Goal: Transaction & Acquisition: Obtain resource

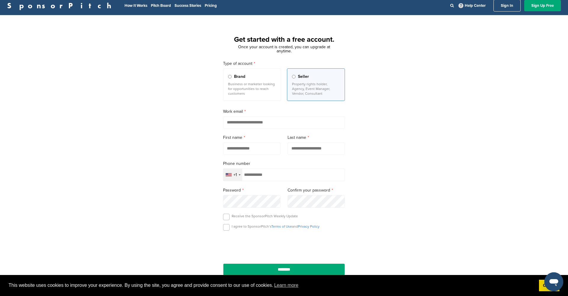
scroll to position [5, 0]
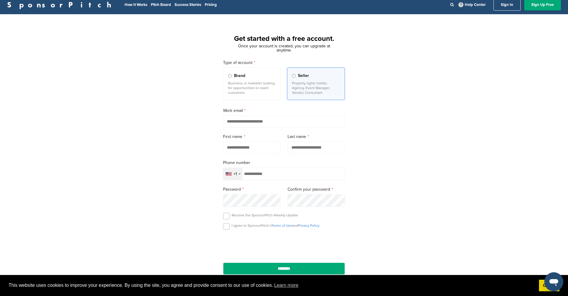
click at [298, 131] on form "Type of account Brand Business or marketer looking for opportunities to reach c…" at bounding box center [284, 166] width 122 height 215
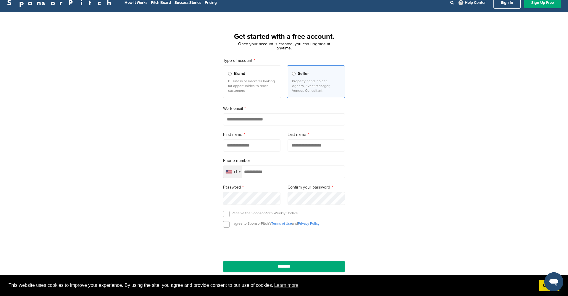
scroll to position [8, 0]
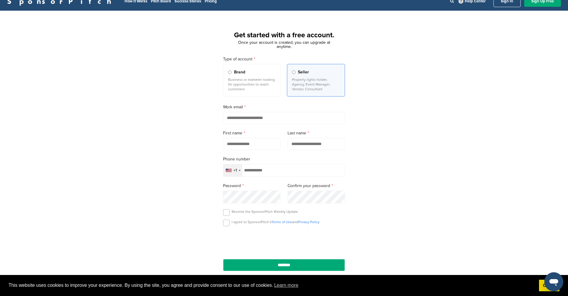
click at [397, 111] on div "Get started with a free account. Once your account is created, you can upgrade …" at bounding box center [284, 155] width 568 height 275
click at [296, 117] on input "email" at bounding box center [284, 118] width 122 height 12
type input "**********"
type input "*"
type input "**********"
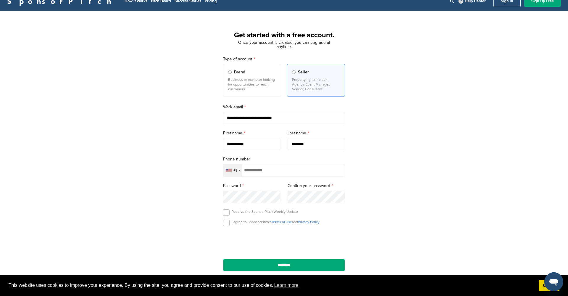
type input "********"
click at [236, 172] on div "+1" at bounding box center [235, 170] width 4 height 4
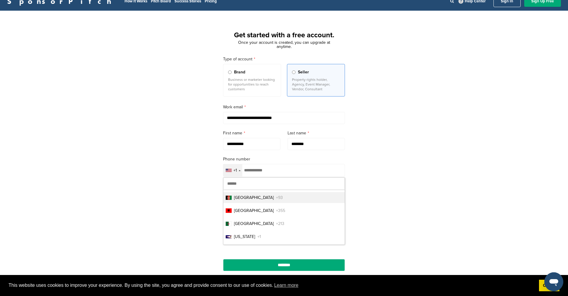
click at [244, 184] on input "text" at bounding box center [283, 183] width 121 height 12
type input "******"
drag, startPoint x: 267, startPoint y: 214, endPoint x: 271, endPoint y: 207, distance: 8.1
click at [276, 214] on span "+44" at bounding box center [279, 210] width 7 height 6
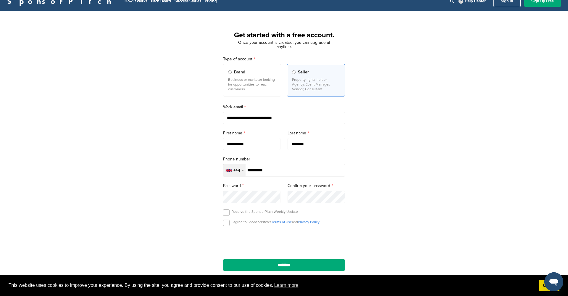
type input "**********"
click at [224, 213] on label at bounding box center [226, 212] width 7 height 7
click at [227, 225] on label at bounding box center [226, 222] width 7 height 7
click at [296, 267] on input "********" at bounding box center [284, 265] width 122 height 12
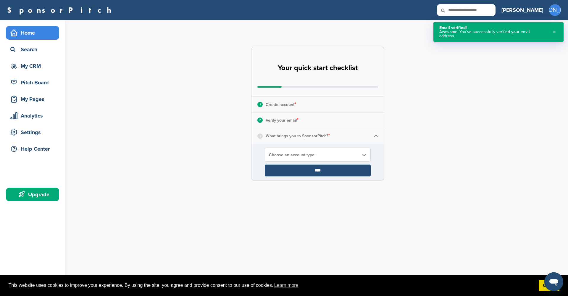
click at [320, 139] on p "What brings you to SponsorPitch? *" at bounding box center [298, 136] width 64 height 8
click at [328, 147] on form "**********" at bounding box center [317, 162] width 133 height 36
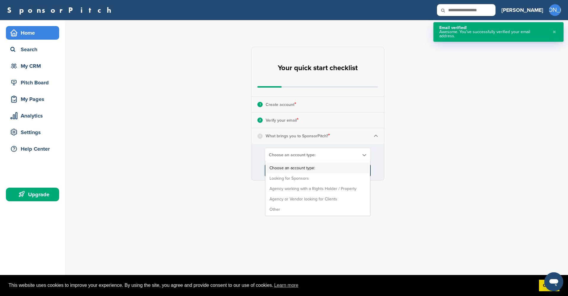
click at [328, 154] on span "Choose an account type:" at bounding box center [314, 154] width 90 height 5
click at [327, 177] on li "Looking for Sponsors" at bounding box center [318, 178] width 102 height 10
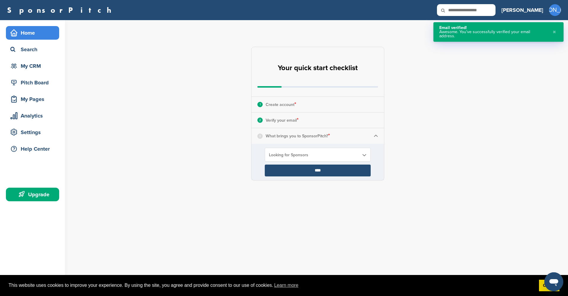
click at [328, 168] on input "****" at bounding box center [318, 170] width 106 height 12
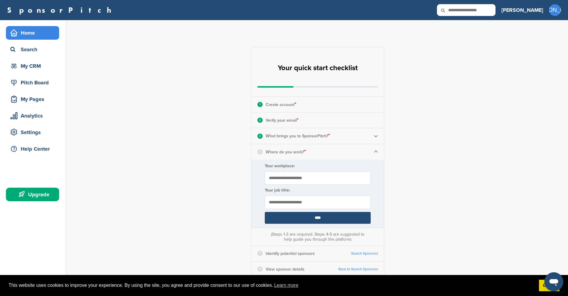
type input "**********"
drag, startPoint x: 274, startPoint y: 202, endPoint x: 244, endPoint y: 198, distance: 30.4
click at [244, 198] on div "**********" at bounding box center [321, 218] width 493 height 396
type input "*******"
click at [380, 138] on div "3 What brings you to SponsorPitch? *" at bounding box center [317, 135] width 133 height 15
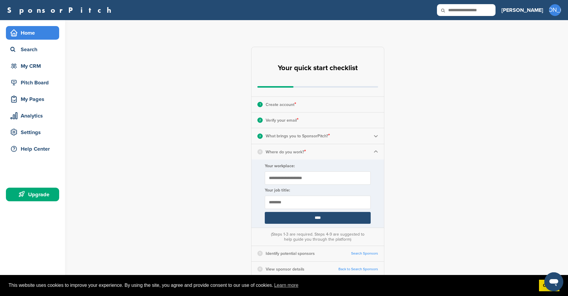
click at [375, 136] on img at bounding box center [376, 136] width 4 height 4
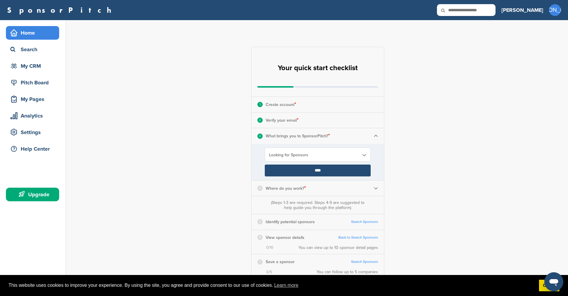
click at [375, 136] on img at bounding box center [376, 136] width 4 height 4
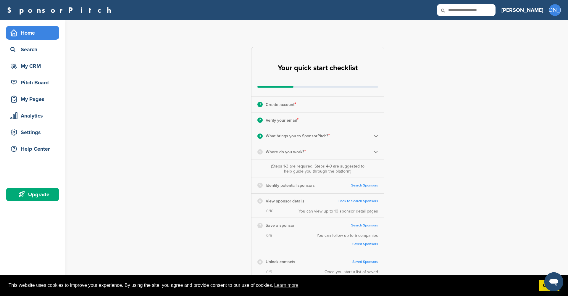
click at [377, 153] on img at bounding box center [376, 151] width 4 height 4
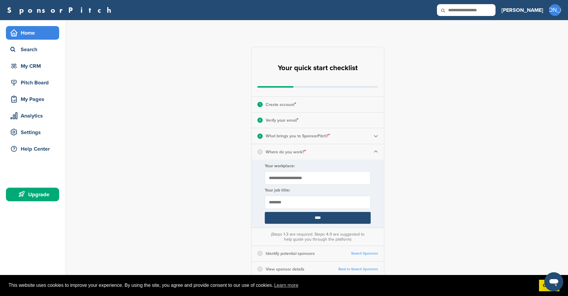
click at [318, 218] on input "****" at bounding box center [318, 218] width 106 height 12
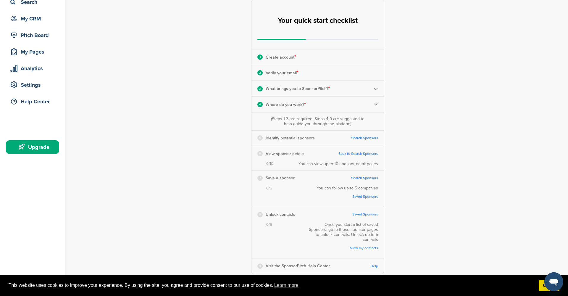
scroll to position [51, 0]
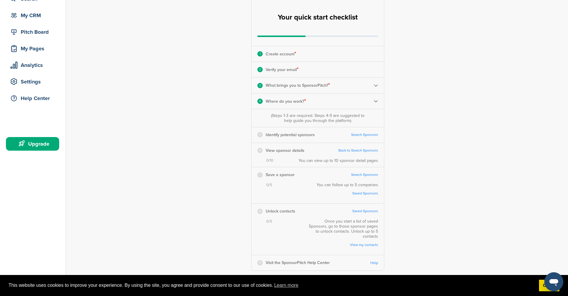
click at [358, 133] on link "Search Sponsors" at bounding box center [364, 135] width 27 height 4
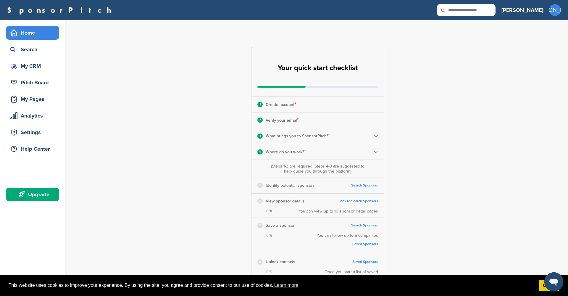
click at [28, 30] on div "Home" at bounding box center [34, 33] width 50 height 11
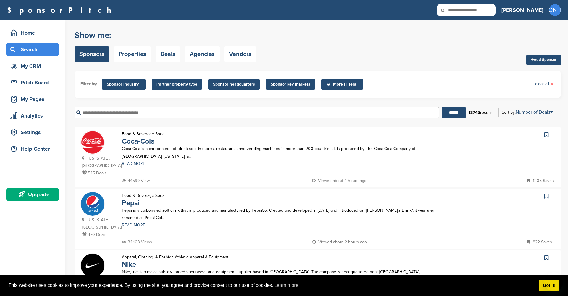
click at [364, 120] on div "****** 13745 results Sort by: Number of Deals Sponsor Name Recently Added Numbe…" at bounding box center [318, 112] width 486 height 20
click at [361, 177] on p "Viewed about 4 hours ago" at bounding box center [339, 180] width 54 height 7
click at [201, 177] on div "44599 Views Viewed about 4 hours ago 1205 Saves" at bounding box center [337, 180] width 435 height 7
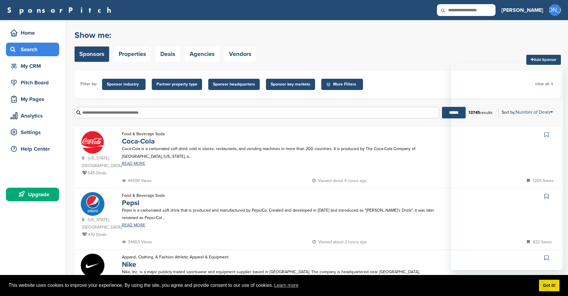
click at [357, 192] on div "Food & Beverage Soda Pepsi Pepsi is a carbonated soft drink that is produced an…" at bounding box center [280, 215] width 329 height 47
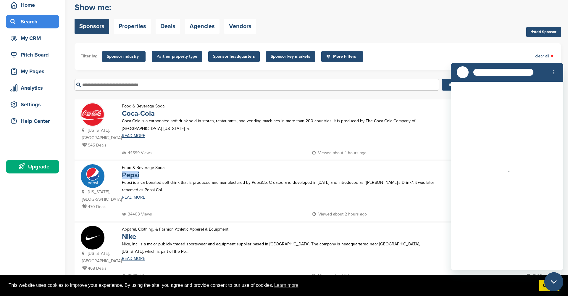
click at [359, 179] on p "Pepsi is a carbonated soft drink that is produced and manufactured by PepsiCo. …" at bounding box center [280, 186] width 317 height 15
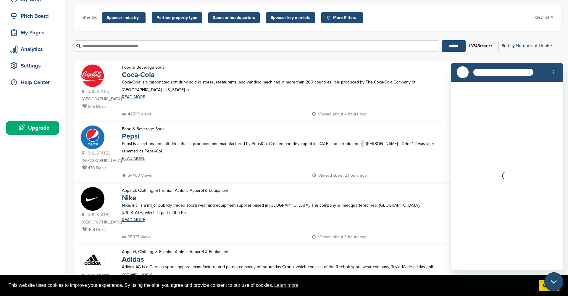
scroll to position [67, 0]
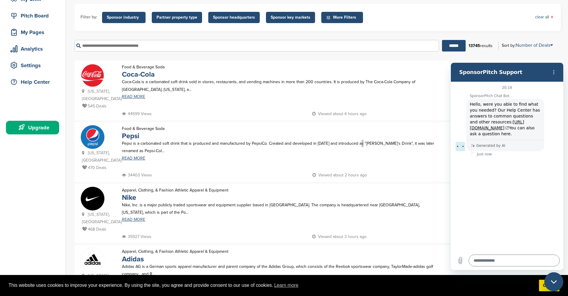
click at [552, 282] on icon "Close messaging window" at bounding box center [553, 281] width 6 height 3
type textarea "*"
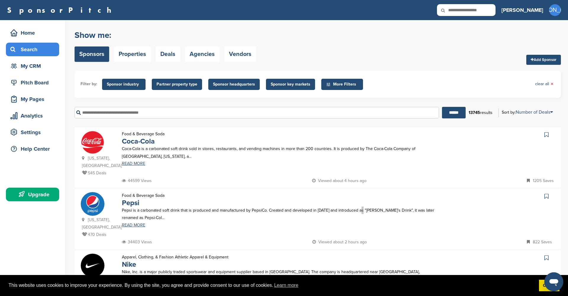
scroll to position [0, 0]
click at [298, 85] on span "Sponsor key markets" at bounding box center [291, 84] width 40 height 7
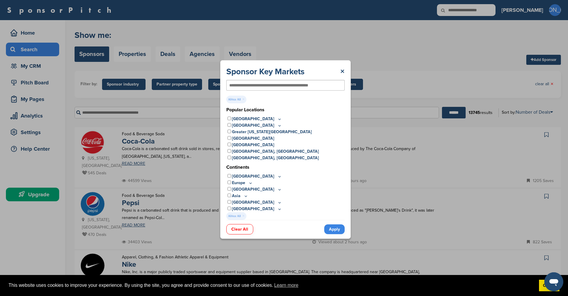
click at [277, 209] on icon at bounding box center [279, 208] width 5 height 5
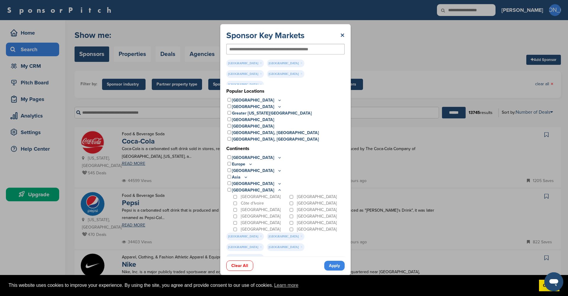
click at [293, 211] on div "Kenya" at bounding box center [316, 209] width 56 height 7
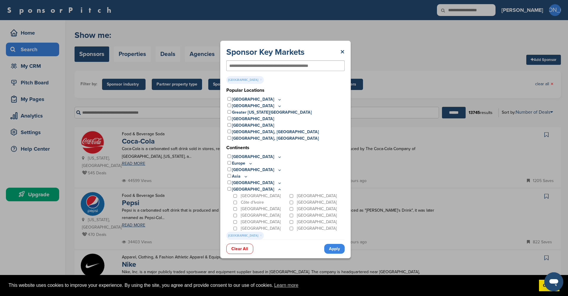
click at [334, 250] on link "Apply" at bounding box center [334, 249] width 20 height 10
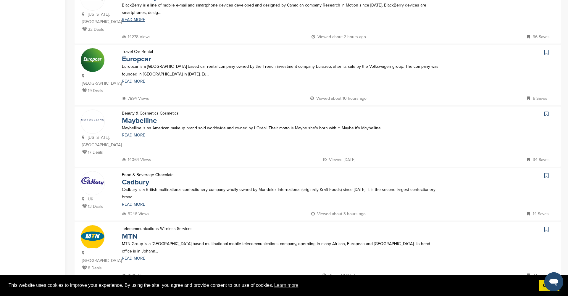
scroll to position [412, 0]
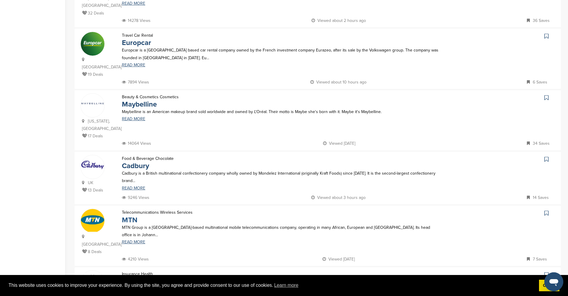
click at [130, 216] on link "MTN" at bounding box center [129, 220] width 15 height 9
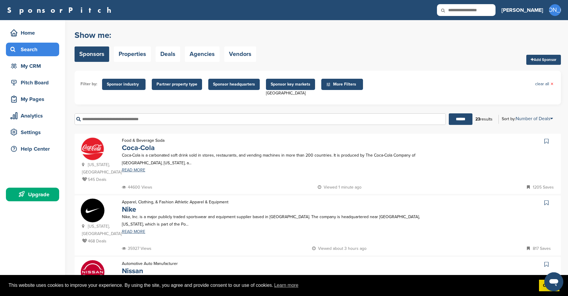
scroll to position [0, 0]
click at [165, 56] on link "Deals" at bounding box center [168, 53] width 25 height 15
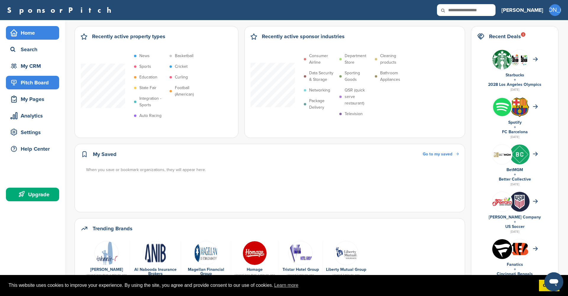
click at [32, 82] on div "Pitch Board" at bounding box center [34, 82] width 50 height 11
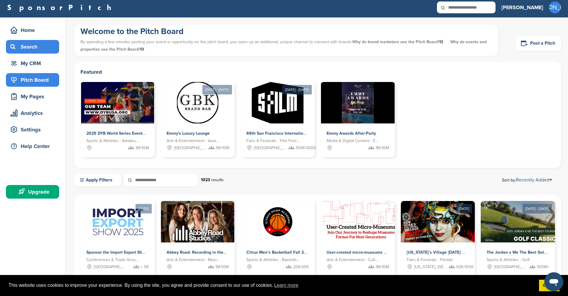
scroll to position [3, 0]
click at [475, 9] on input "text" at bounding box center [466, 7] width 59 height 12
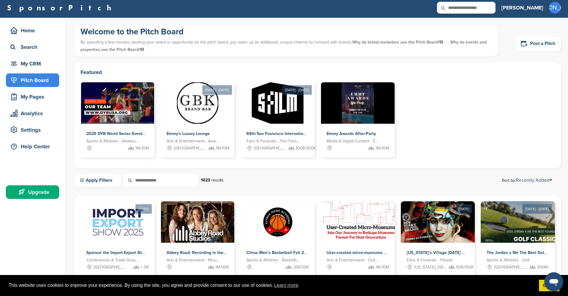
click at [475, 9] on input "text" at bounding box center [466, 8] width 59 height 12
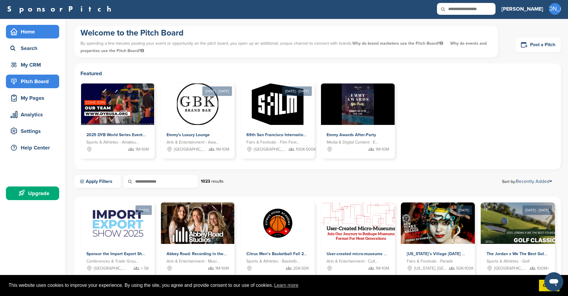
click at [25, 33] on div "Home" at bounding box center [34, 31] width 50 height 11
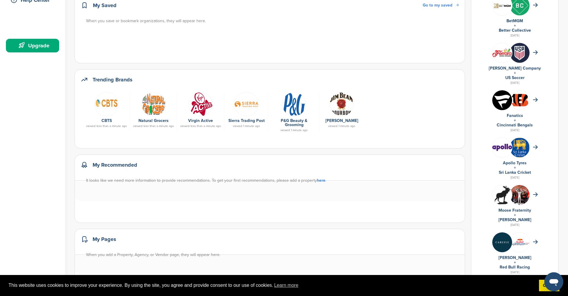
click at [193, 98] on img at bounding box center [200, 104] width 24 height 24
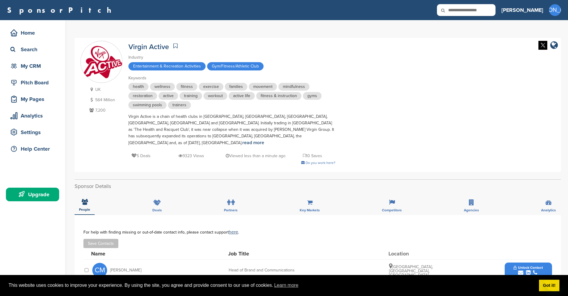
click at [160, 199] on div "Deals" at bounding box center [157, 204] width 18 height 22
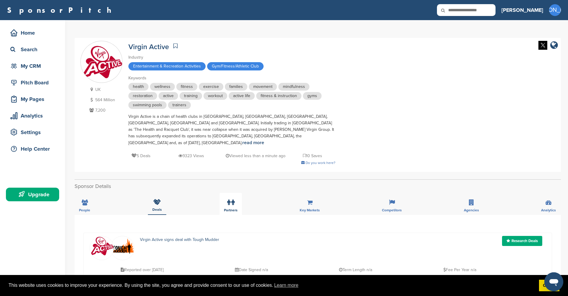
click at [234, 201] on label at bounding box center [230, 202] width 7 height 12
click at [232, 199] on icon at bounding box center [232, 202] width 3 height 6
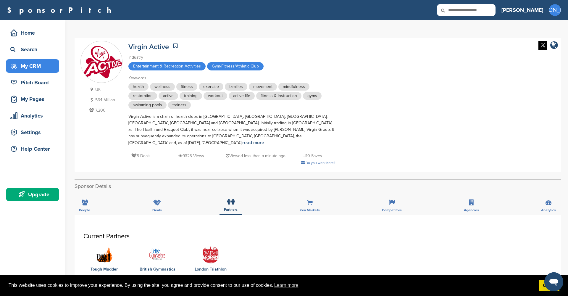
scroll to position [3, 0]
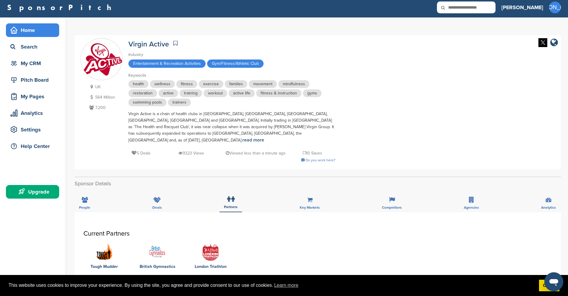
click at [44, 30] on div "Home" at bounding box center [34, 30] width 50 height 11
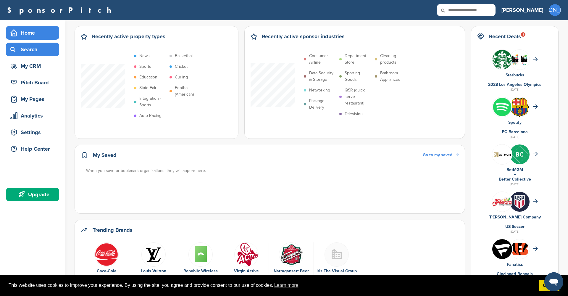
click at [27, 51] on div "Search" at bounding box center [34, 49] width 50 height 11
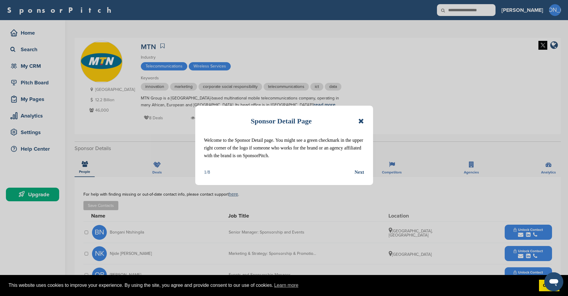
click at [361, 124] on icon at bounding box center [361, 120] width 6 height 7
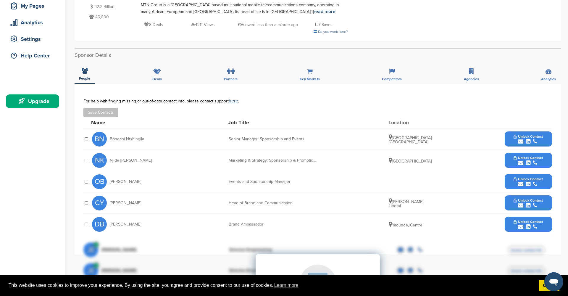
scroll to position [97, 0]
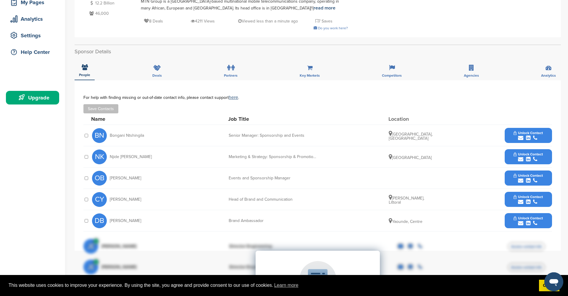
click at [509, 176] on button "Unlock Contact" at bounding box center [527, 178] width 43 height 18
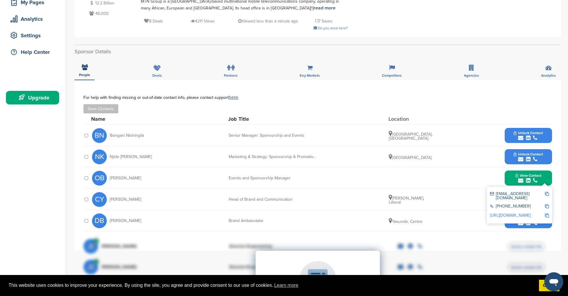
click at [548, 195] on img at bounding box center [547, 194] width 4 height 4
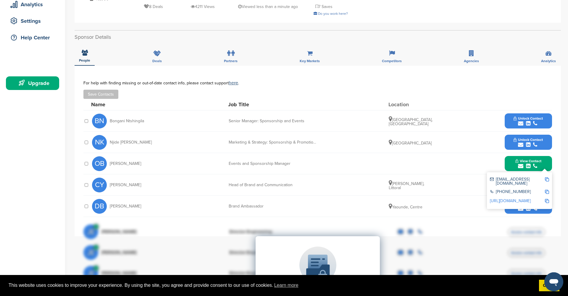
scroll to position [118, 0]
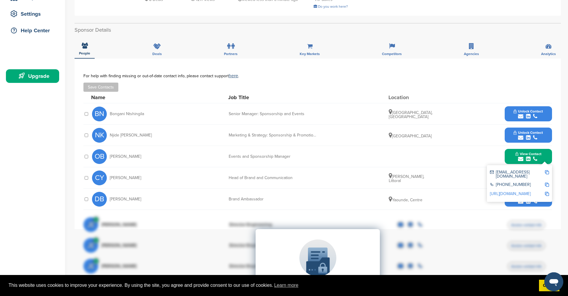
click at [548, 172] on img at bounding box center [547, 172] width 4 height 4
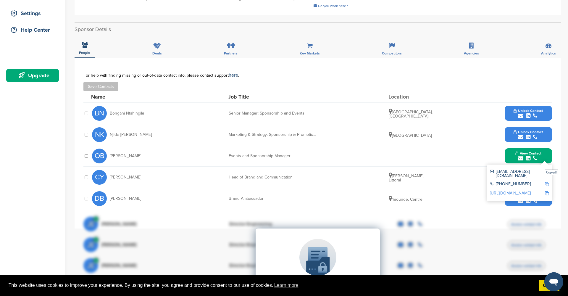
scroll to position [120, 0]
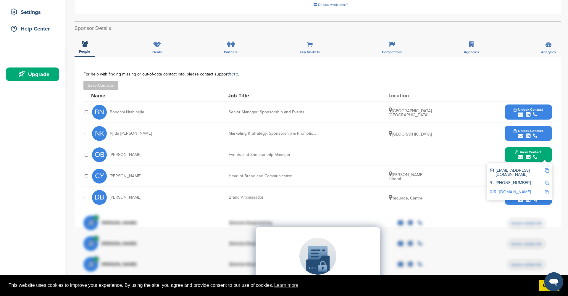
click at [531, 189] on link "[URL][DOMAIN_NAME]" at bounding box center [510, 191] width 41 height 5
click at [512, 133] on button "Unlock Contact" at bounding box center [527, 134] width 43 height 18
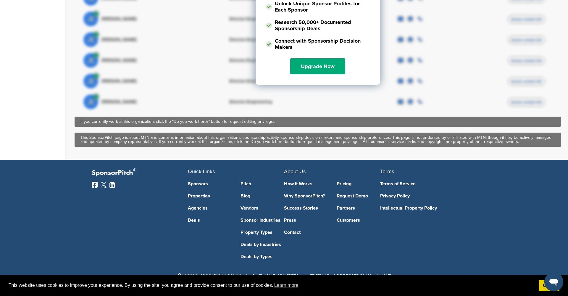
scroll to position [427, 0]
click at [198, 183] on link "Sponsors" at bounding box center [210, 183] width 44 height 5
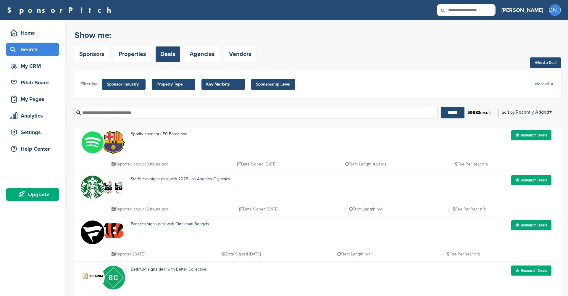
click at [208, 53] on link "Agencies" at bounding box center [202, 53] width 35 height 15
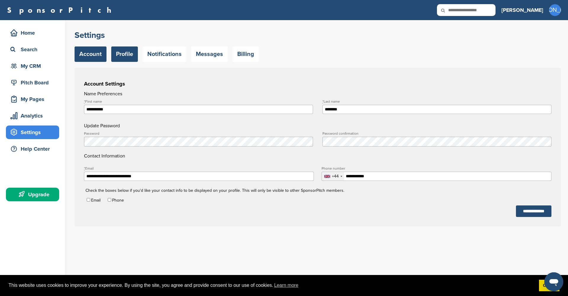
click at [126, 53] on link "Profile" at bounding box center [124, 53] width 27 height 15
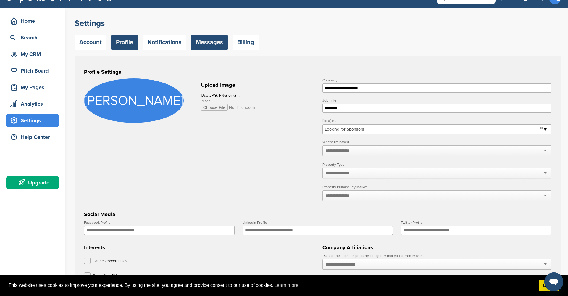
scroll to position [13, 0]
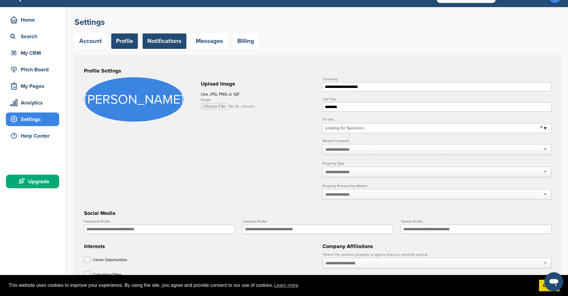
click at [175, 41] on link "Notifications" at bounding box center [165, 40] width 44 height 15
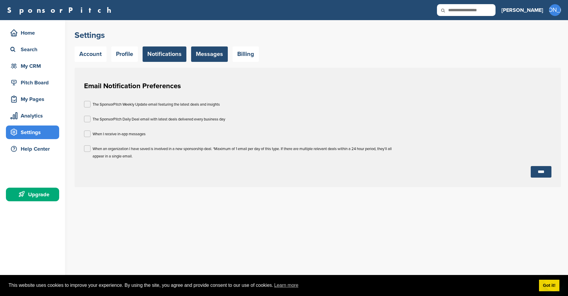
click at [203, 54] on link "Messages" at bounding box center [209, 53] width 37 height 15
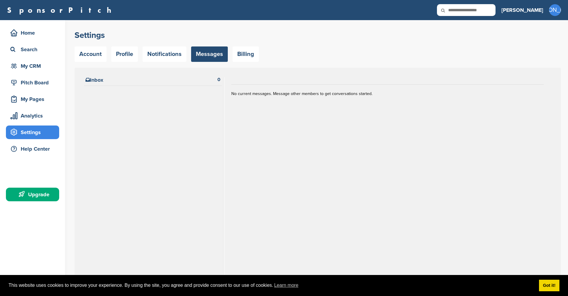
click at [242, 57] on link "Billing" at bounding box center [246, 53] width 26 height 15
click at [242, 55] on link "Billing" at bounding box center [246, 53] width 26 height 15
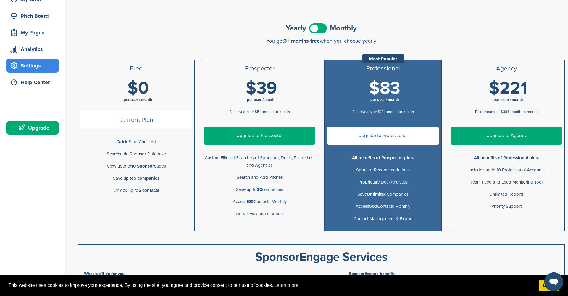
scroll to position [67, 0]
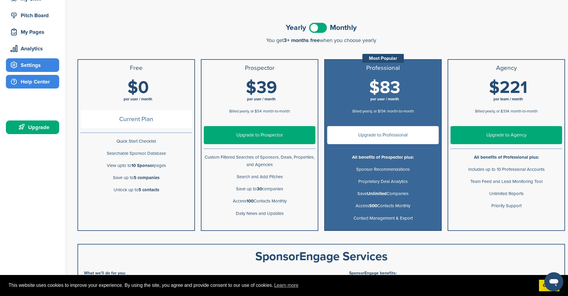
click at [37, 81] on div "Help Center" at bounding box center [34, 81] width 50 height 11
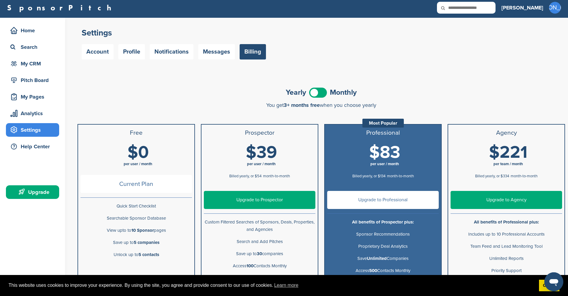
scroll to position [3, 0]
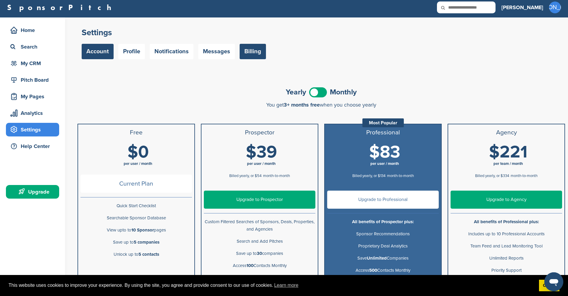
click at [90, 56] on link "Account" at bounding box center [98, 51] width 32 height 15
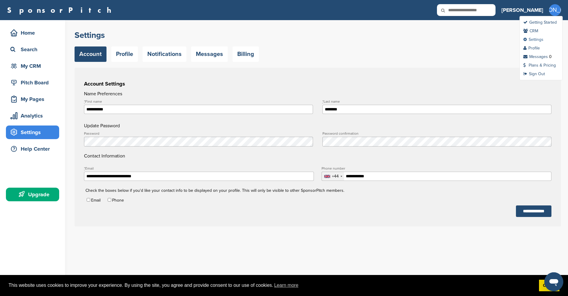
click at [539, 40] on link "Settings" at bounding box center [533, 39] width 20 height 5
click at [537, 48] on link "Profile" at bounding box center [531, 48] width 17 height 5
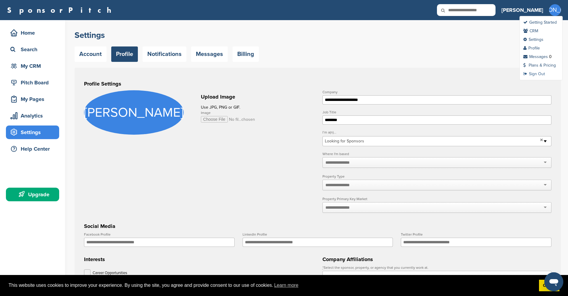
click at [542, 72] on link "Sign Out" at bounding box center [534, 73] width 22 height 5
